Goal: Task Accomplishment & Management: Use online tool/utility

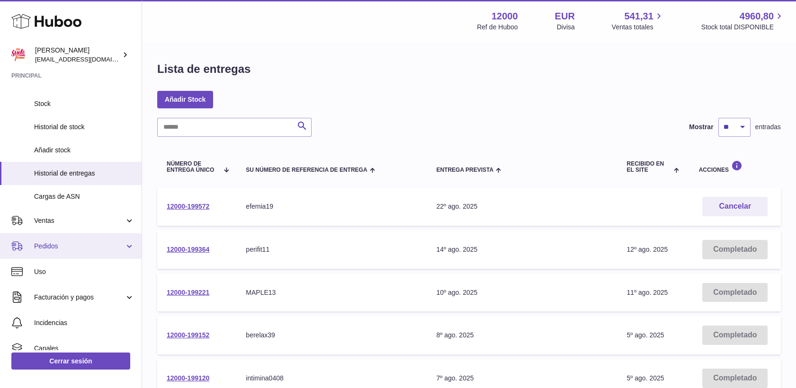
scroll to position [53, 0]
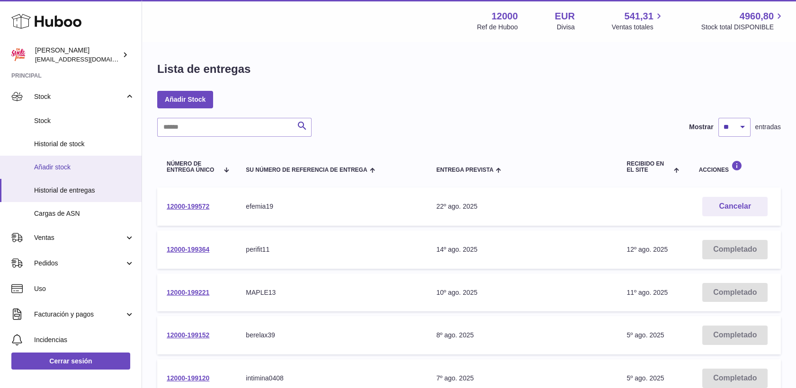
click at [69, 166] on span "Añadir stock" at bounding box center [84, 167] width 100 height 9
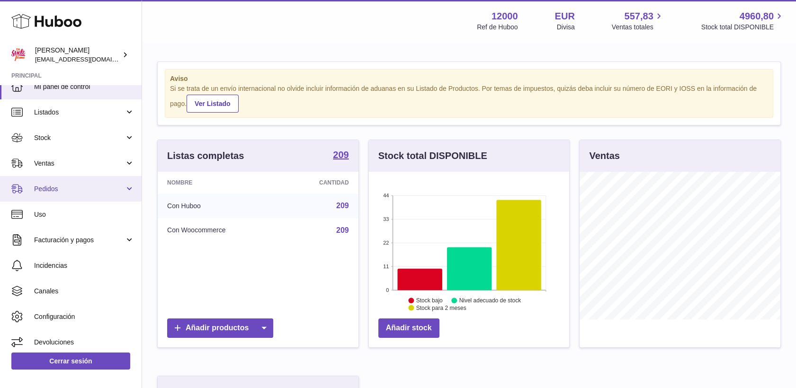
scroll to position [15, 0]
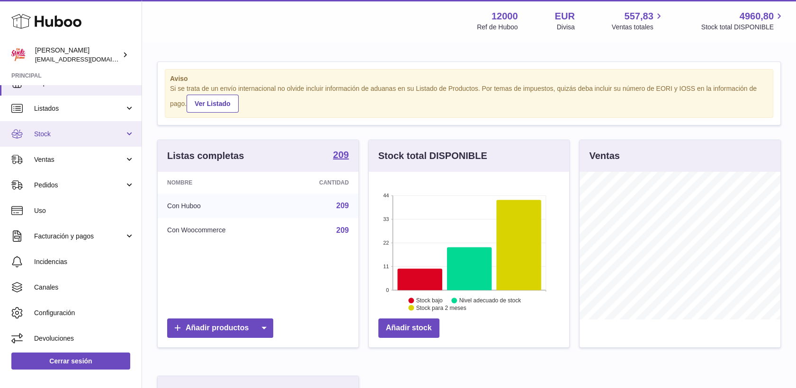
click at [53, 134] on span "Stock" at bounding box center [79, 134] width 90 height 9
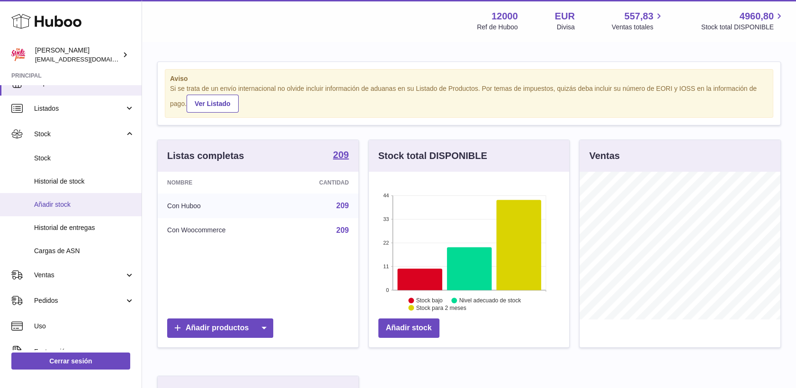
click at [60, 205] on span "Añadir stock" at bounding box center [84, 204] width 100 height 9
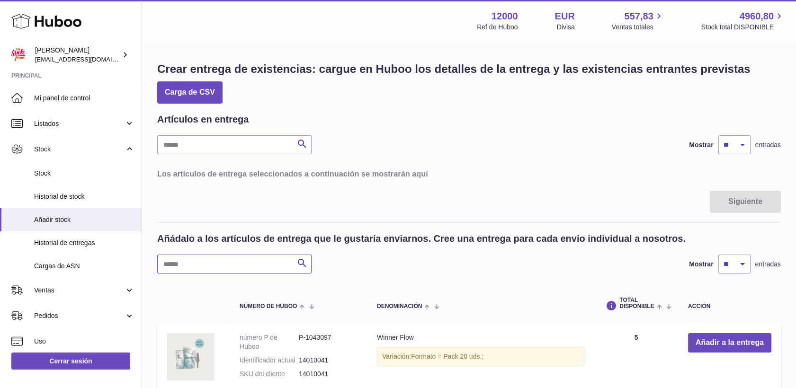
click at [250, 264] on input "text" at bounding box center [234, 264] width 154 height 19
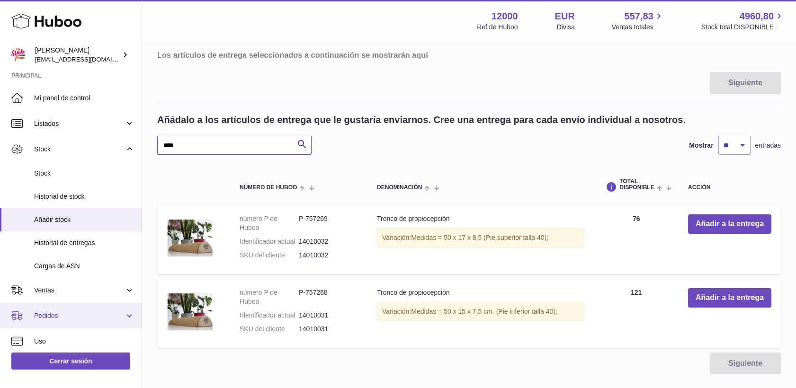
scroll to position [105, 0]
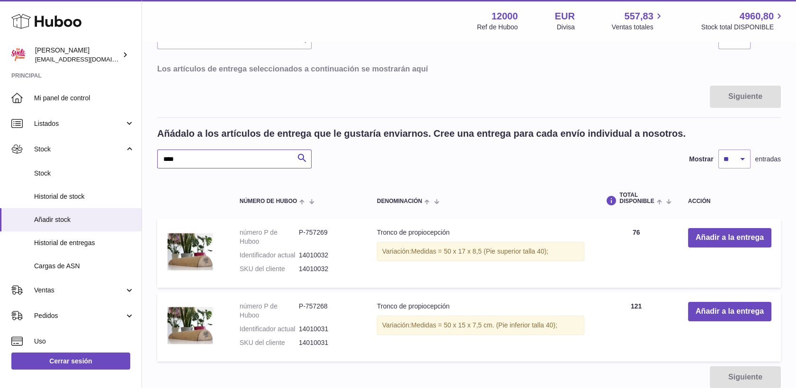
click at [212, 160] on input "****" at bounding box center [234, 159] width 154 height 19
type input "*"
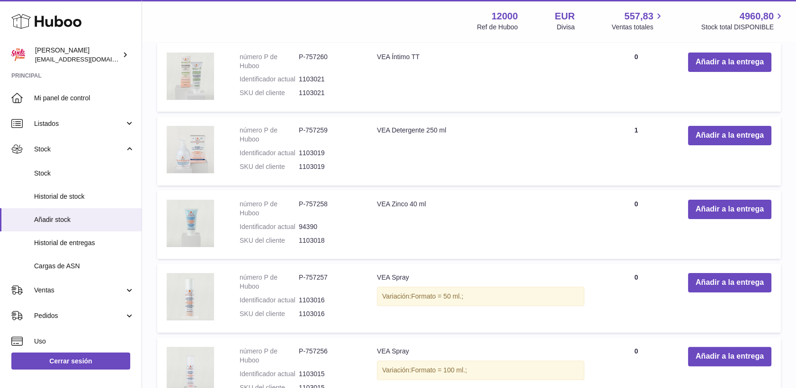
scroll to position [579, 0]
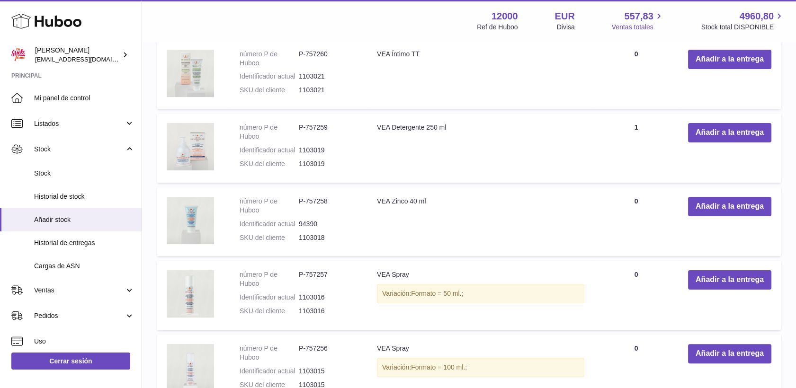
type input "***"
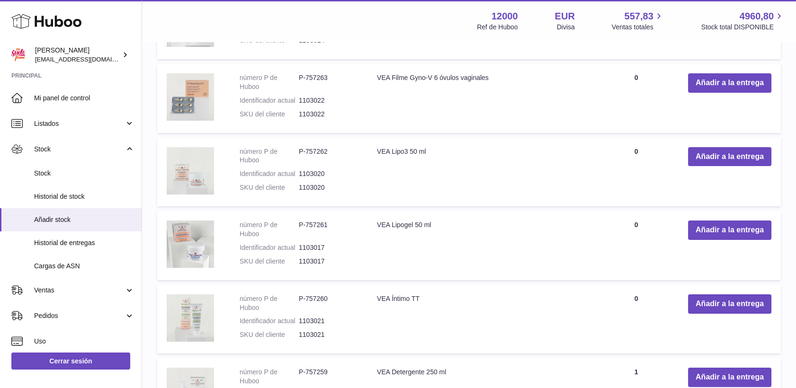
scroll to position [315, 0]
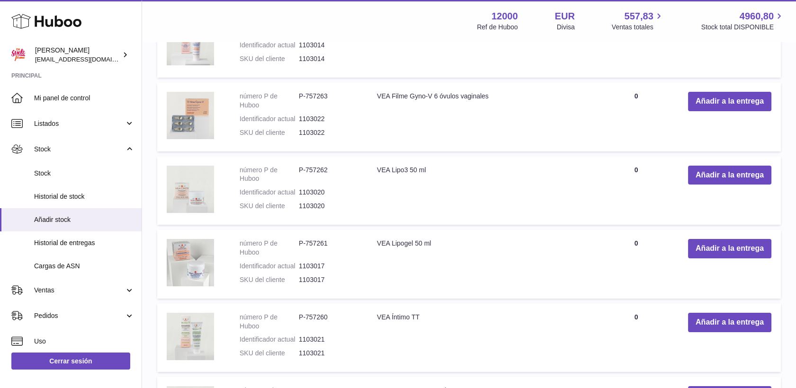
drag, startPoint x: 434, startPoint y: 166, endPoint x: 375, endPoint y: 168, distance: 59.2
click at [375, 168] on td "VEA Lipo3 50 ml" at bounding box center [480, 190] width 226 height 69
drag, startPoint x: 375, startPoint y: 168, endPoint x: 393, endPoint y: 167, distance: 18.0
copy td "VEA Lipo3 50 ml"
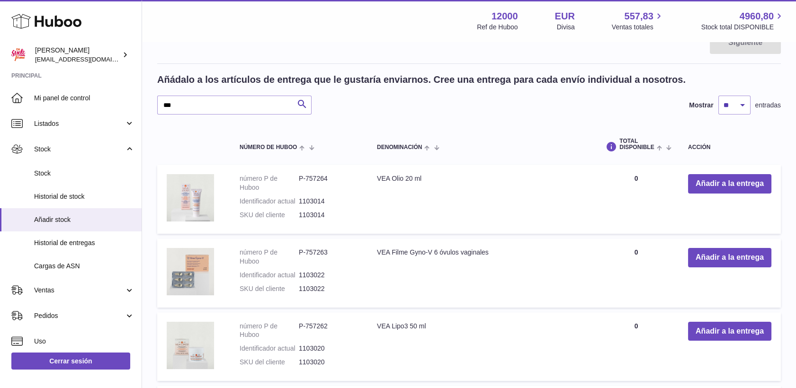
scroll to position [158, 0]
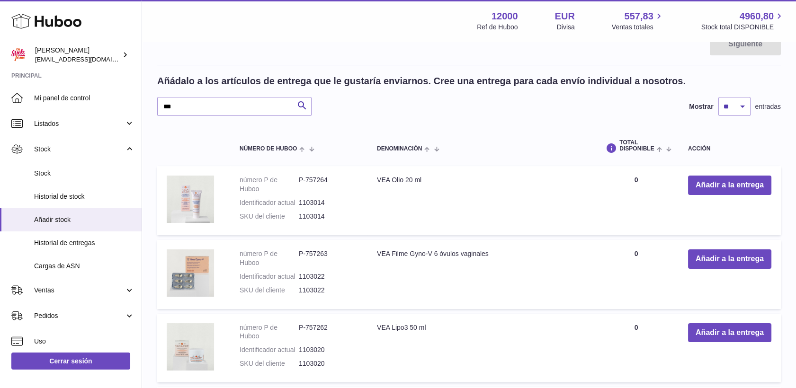
drag, startPoint x: 426, startPoint y: 176, endPoint x: 378, endPoint y: 177, distance: 47.8
click at [378, 177] on td "VEA Olio 20 ml" at bounding box center [480, 200] width 226 height 69
copy td "VEA Olio 20 ml"
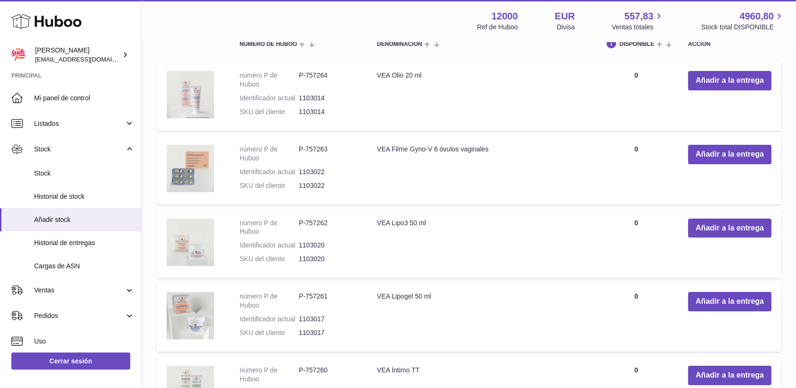
scroll to position [263, 0]
drag, startPoint x: 465, startPoint y: 143, endPoint x: 371, endPoint y: 148, distance: 94.3
click at [371, 148] on td "VEA Filme Gyno-V 6 óvulos vaginales" at bounding box center [480, 169] width 226 height 69
drag, startPoint x: 371, startPoint y: 148, endPoint x: 394, endPoint y: 147, distance: 23.7
copy td "VEA Filme Gyno-V 6 óvulos vaginales"
